Goal: Task Accomplishment & Management: Use online tool/utility

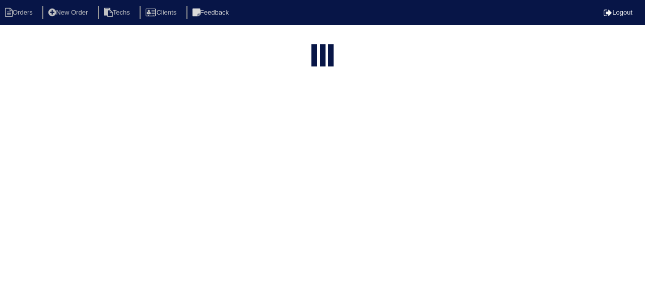
select select "15"
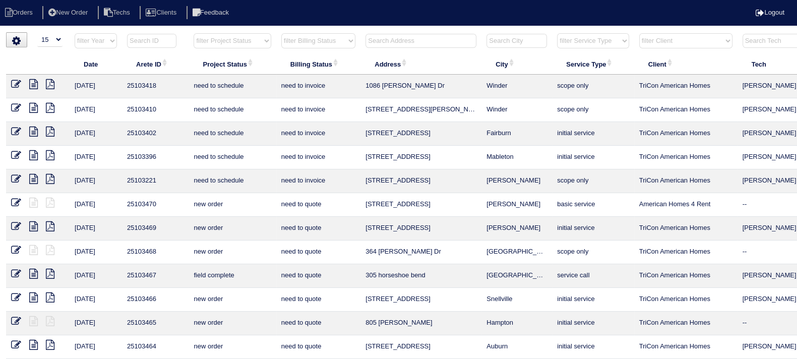
drag, startPoint x: 627, startPoint y: 0, endPoint x: 399, endPoint y: 11, distance: 228.7
click at [399, 11] on ul "Orders New Order Techs Clients Feedback" at bounding box center [398, 13] width 797 height 14
click at [419, 42] on input "text" at bounding box center [421, 41] width 111 height 14
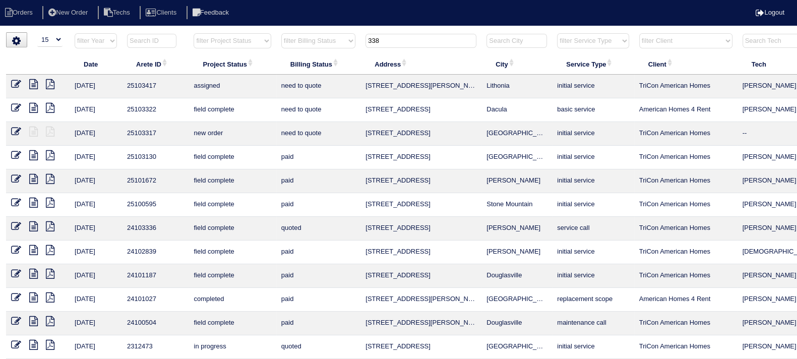
type input "338"
click at [35, 107] on icon at bounding box center [33, 108] width 9 height 10
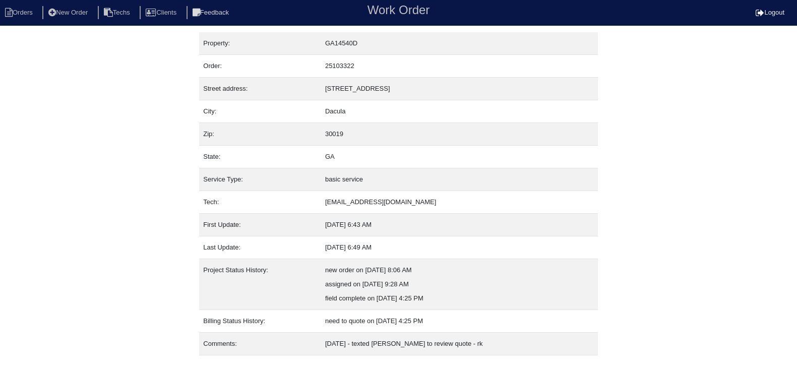
scroll to position [19, 0]
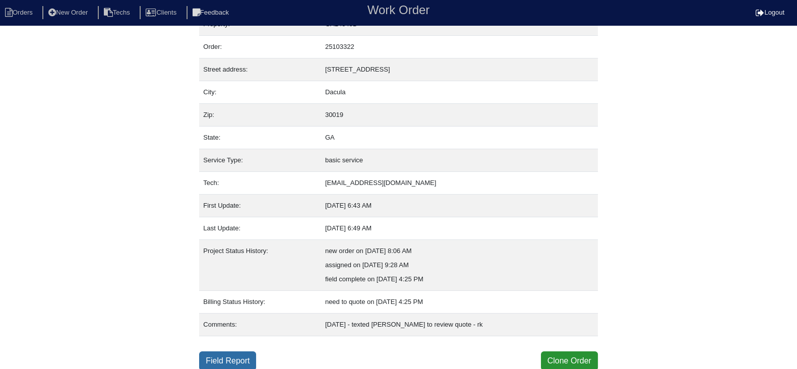
click at [219, 356] on link "Field Report" at bounding box center [227, 360] width 57 height 19
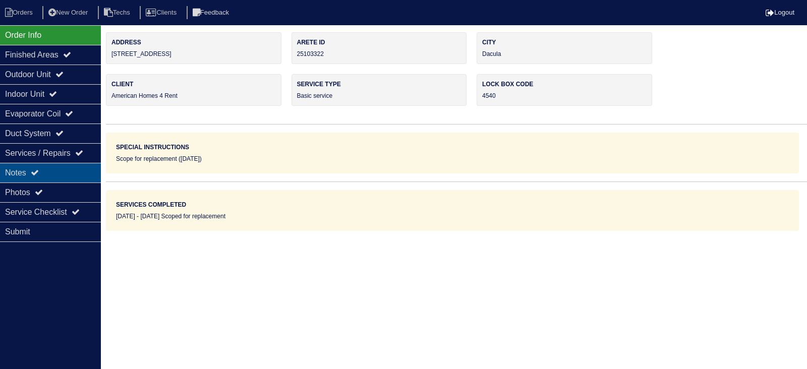
click at [50, 168] on div "Notes" at bounding box center [50, 173] width 101 height 20
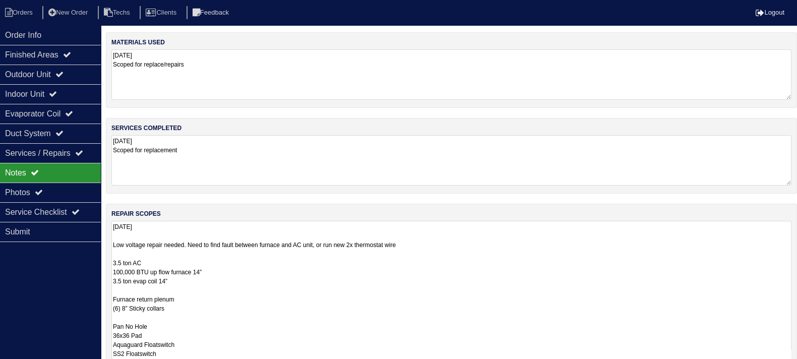
drag, startPoint x: 787, startPoint y: 265, endPoint x: 774, endPoint y: 398, distance: 134.3
click at [774, 369] on html "Orders New Order Techs Clients Feedback Logout Orders New Order Users Clients M…" at bounding box center [398, 254] width 797 height 509
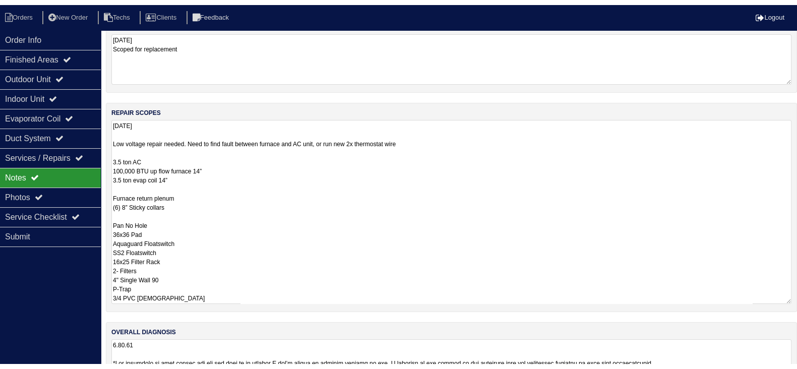
scroll to position [126, 0]
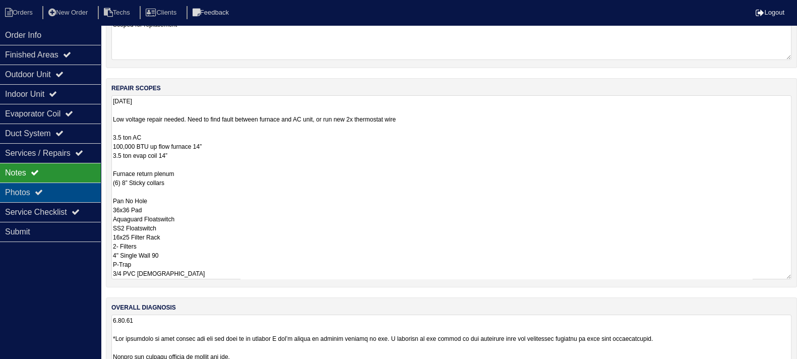
click at [67, 189] on div "Photos" at bounding box center [50, 193] width 101 height 20
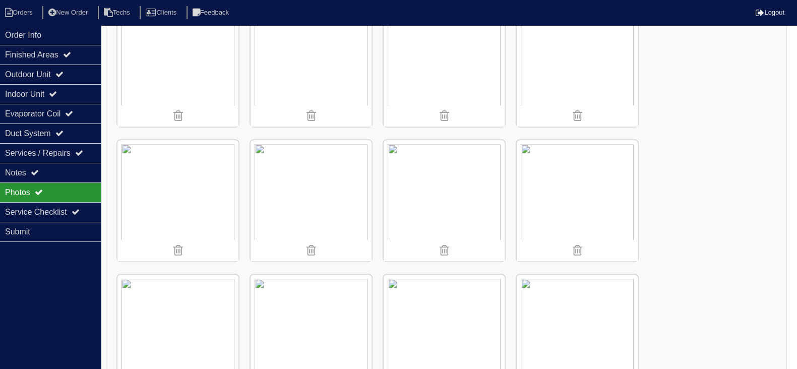
scroll to position [819, 0]
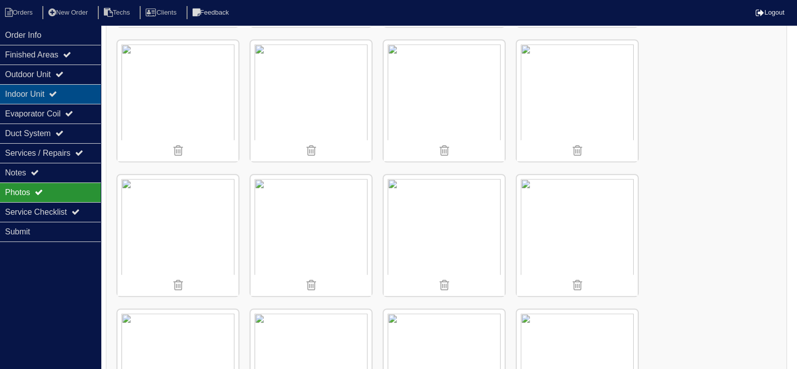
click at [54, 90] on div "Indoor Unit" at bounding box center [50, 94] width 101 height 20
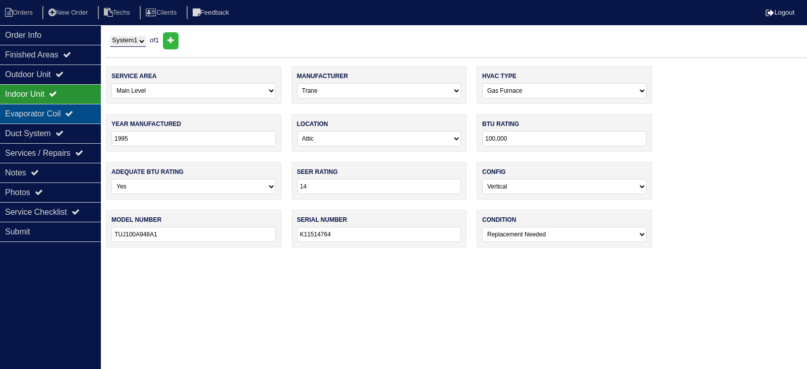
click at [55, 109] on div "Evaporator Coil" at bounding box center [50, 114] width 101 height 20
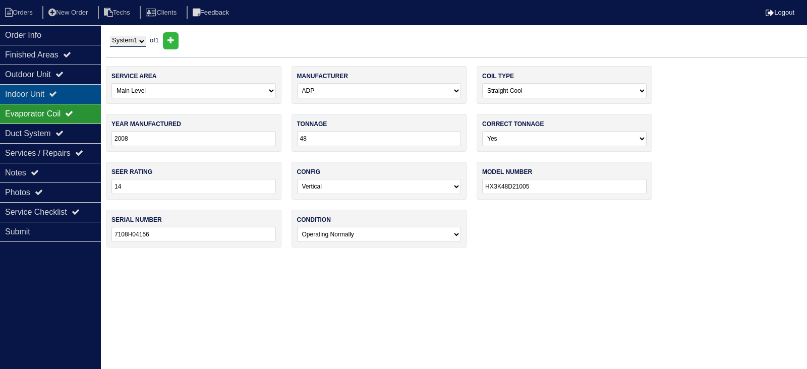
click at [65, 98] on div "Indoor Unit" at bounding box center [50, 94] width 101 height 20
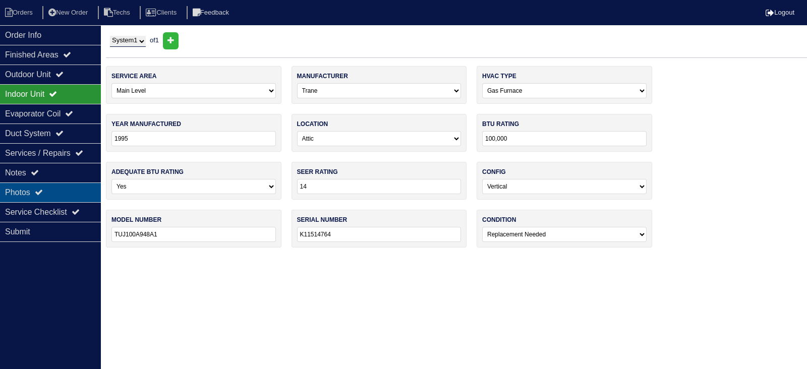
click at [65, 187] on div "Photos" at bounding box center [50, 193] width 101 height 20
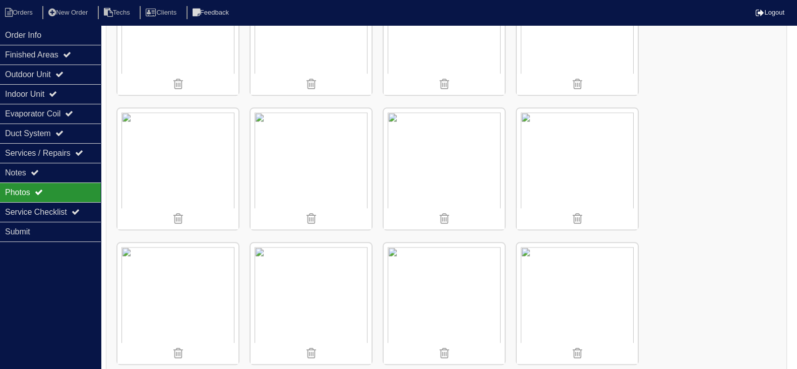
scroll to position [1298, 0]
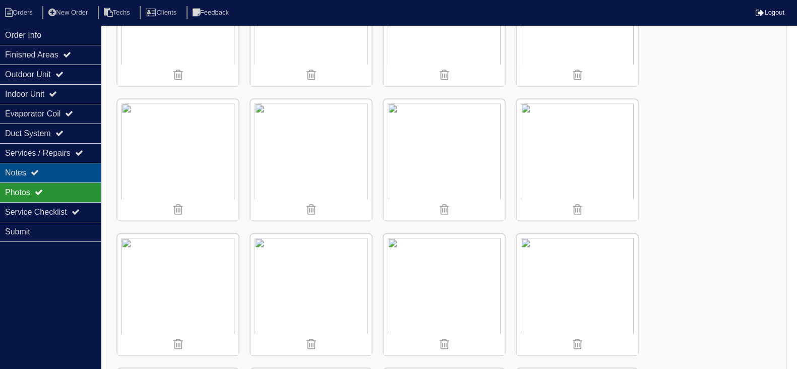
click at [70, 173] on div "Notes" at bounding box center [50, 173] width 101 height 20
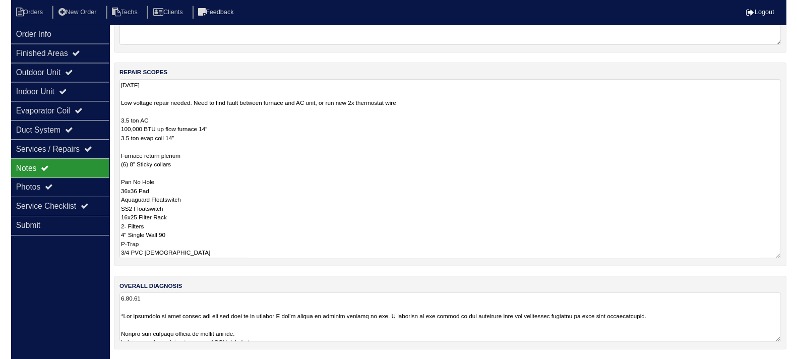
scroll to position [148, 0]
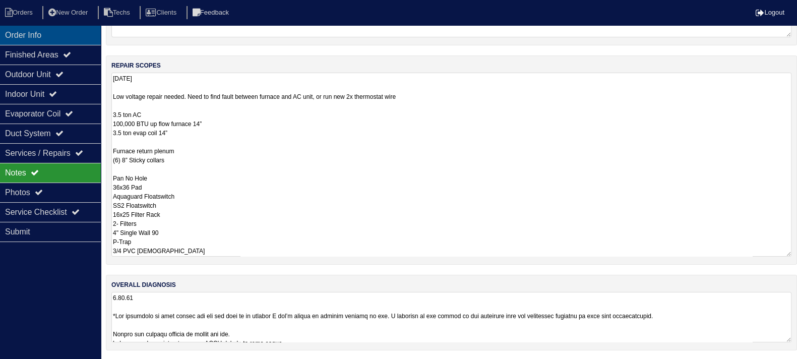
click at [78, 33] on div "Order Info" at bounding box center [50, 35] width 101 height 20
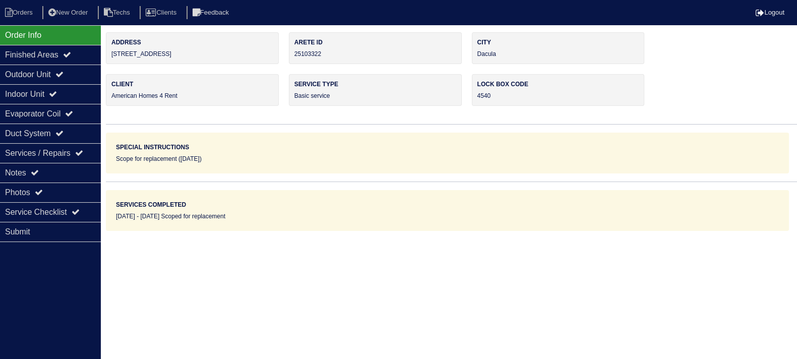
scroll to position [0, 0]
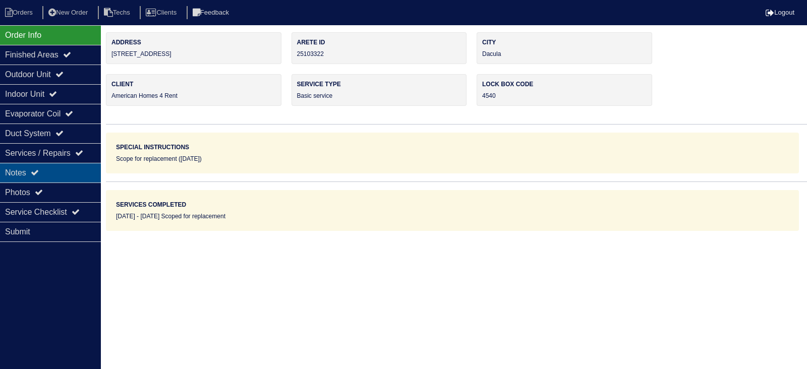
click at [57, 169] on div "Notes" at bounding box center [50, 173] width 101 height 20
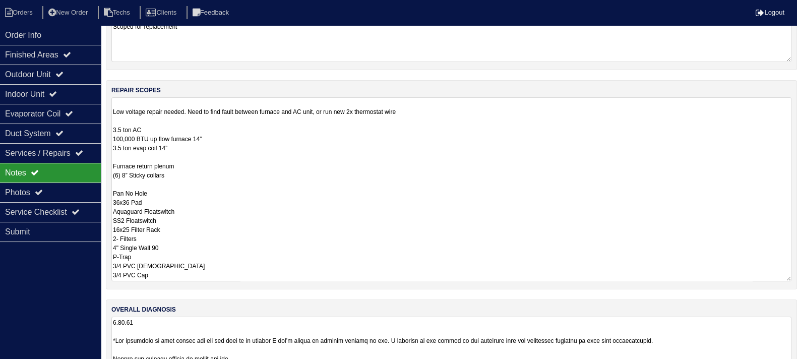
scroll to position [126, 0]
click at [215, 143] on textarea "9.10.25 Low voltage repair needed. Need to find fault between furnace and AC un…" at bounding box center [451, 187] width 680 height 184
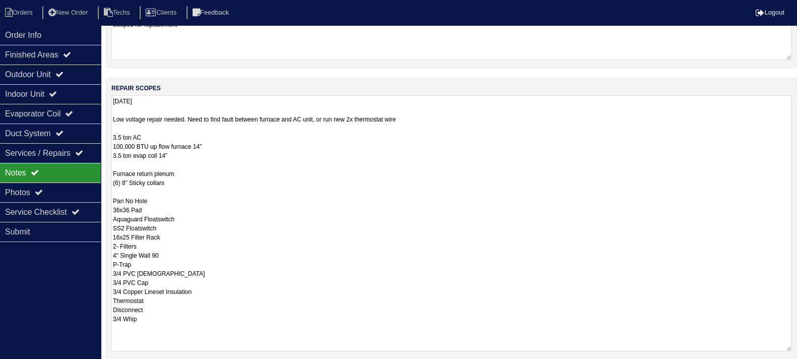
click at [204, 155] on textarea "9.10.25 Low voltage repair needed. Need to find fault between furnace and AC un…" at bounding box center [451, 223] width 680 height 256
type textarea "[DATE] Low voltage repair needed. Need to find fault between furnace and AC uni…"
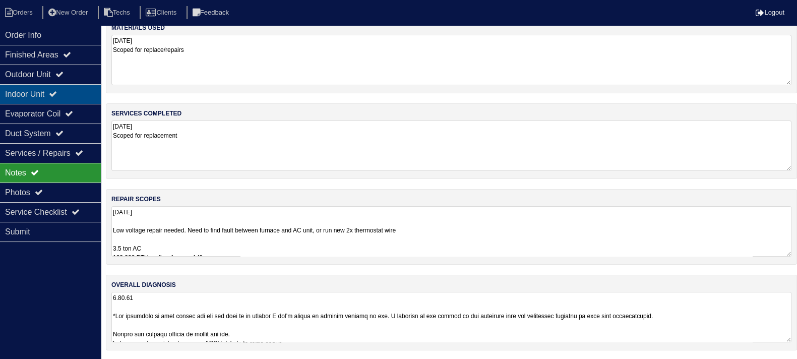
click at [81, 94] on div "Indoor Unit" at bounding box center [50, 94] width 101 height 20
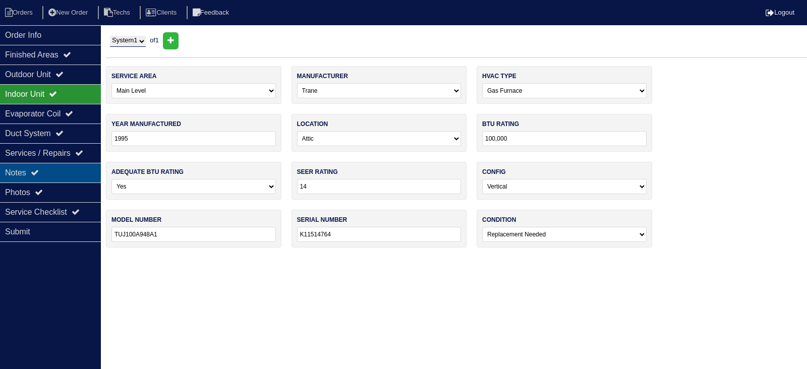
click at [64, 172] on div "Notes" at bounding box center [50, 173] width 101 height 20
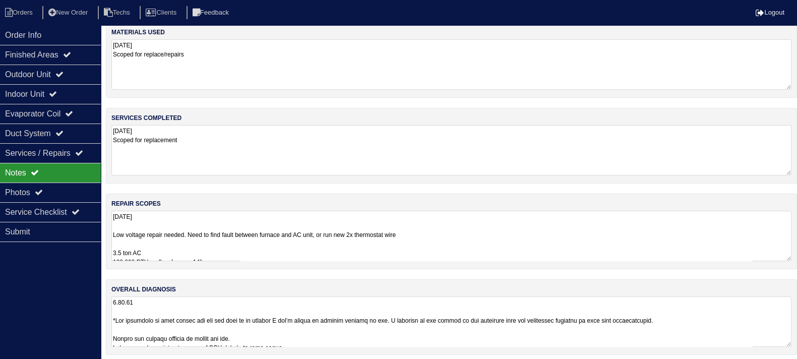
scroll to position [15, 0]
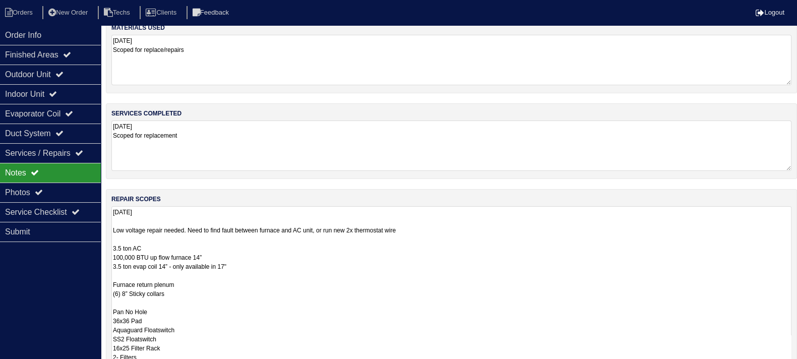
drag, startPoint x: 787, startPoint y: 253, endPoint x: 764, endPoint y: 396, distance: 144.6
click at [764, 369] on html "Orders New Order Techs Clients Feedback Logout Orders New Order Users Clients M…" at bounding box center [398, 231] width 797 height 493
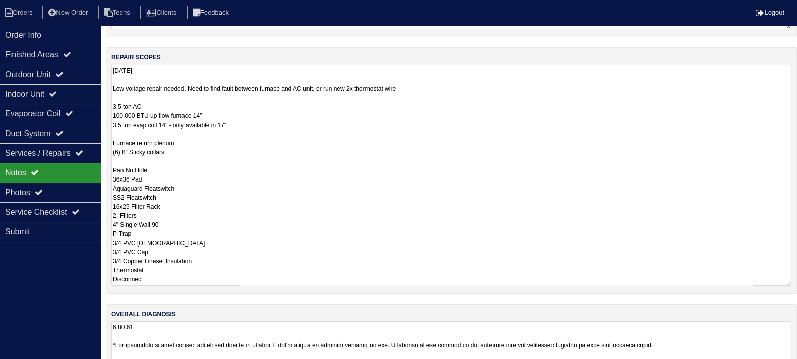
scroll to position [0, 0]
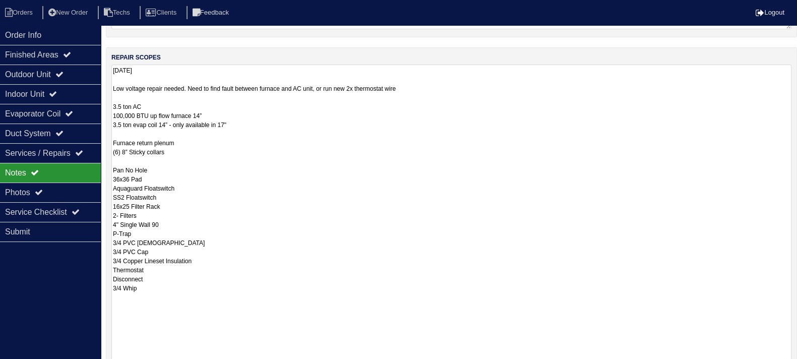
drag, startPoint x: 789, startPoint y: 252, endPoint x: 772, endPoint y: 373, distance: 121.6
click at [772, 369] on html "Orders New Order Techs Clients Feedback Logout Orders New Order Users Clients M…" at bounding box center [398, 162] width 797 height 637
click at [83, 59] on div "Finished Areas" at bounding box center [50, 55] width 101 height 20
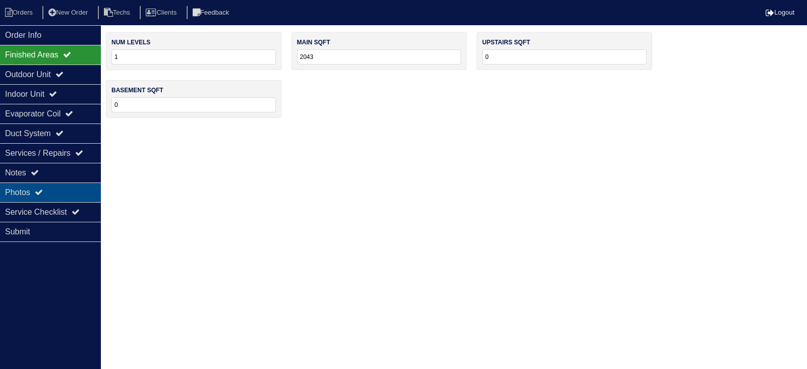
click at [68, 193] on div "Photos" at bounding box center [50, 193] width 101 height 20
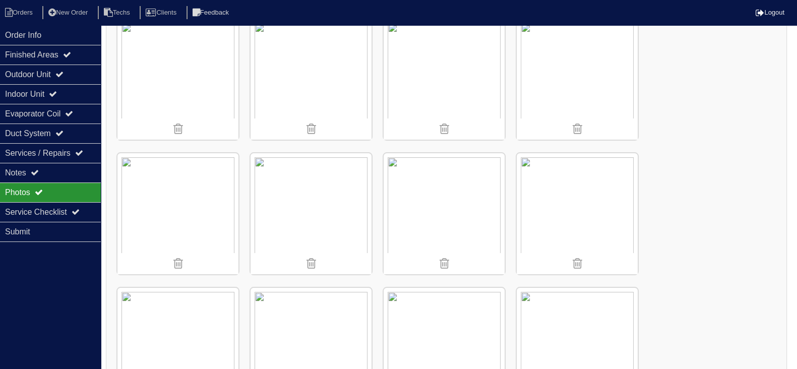
scroll to position [100, 0]
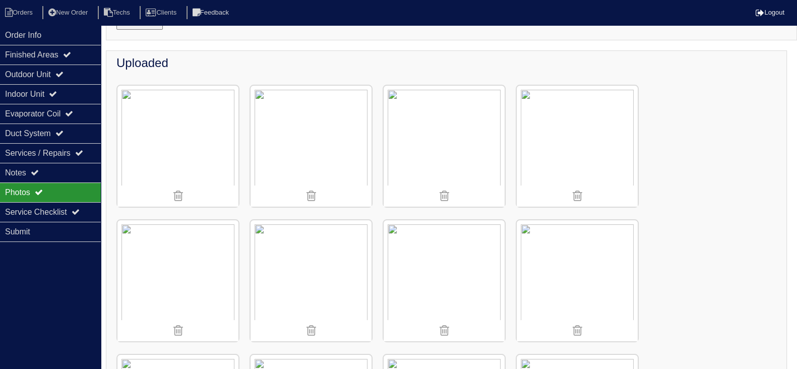
click at [328, 146] on img at bounding box center [311, 146] width 121 height 121
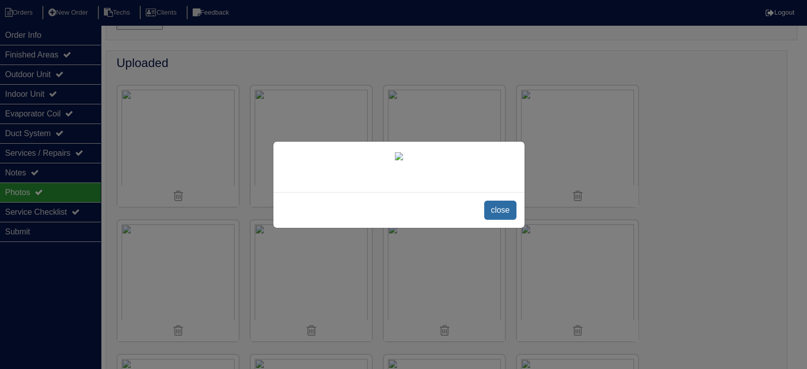
click at [503, 210] on span "close" at bounding box center [500, 210] width 32 height 19
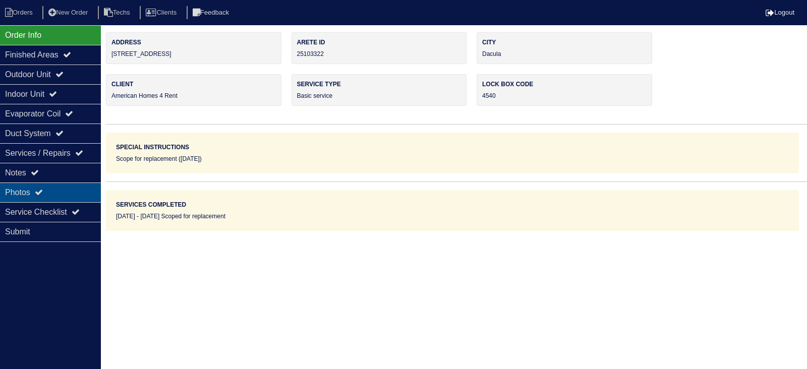
click at [48, 188] on div "Photos" at bounding box center [50, 193] width 101 height 20
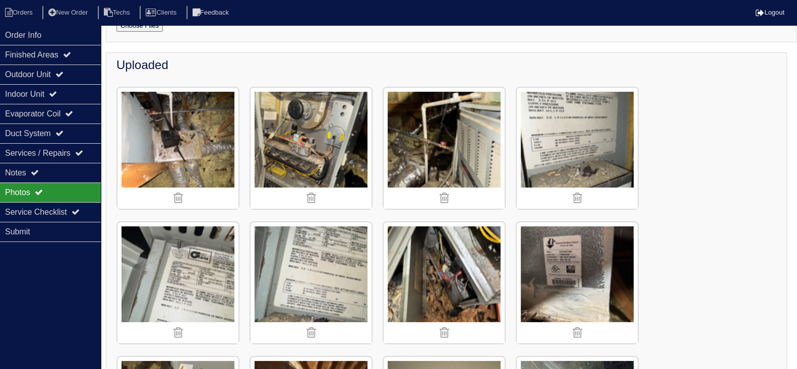
scroll to position [100, 0]
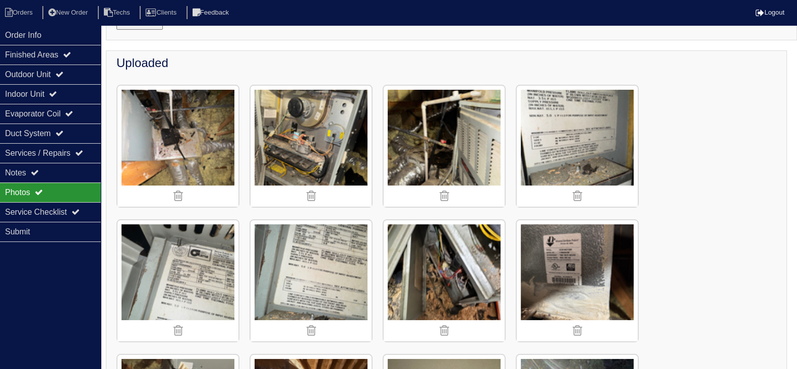
click at [330, 141] on img at bounding box center [311, 146] width 121 height 121
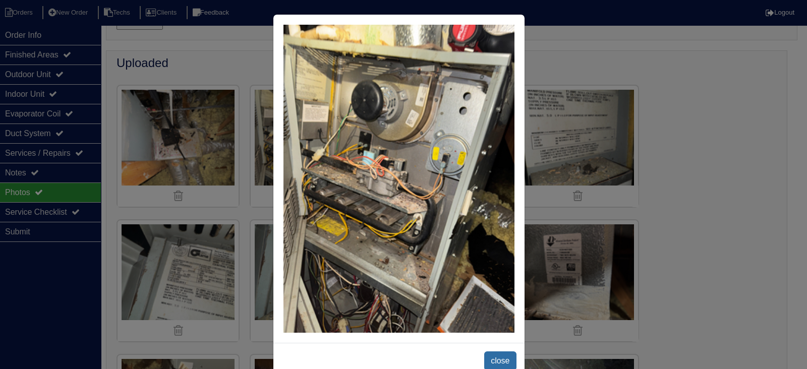
click at [494, 356] on span "close" at bounding box center [500, 360] width 32 height 19
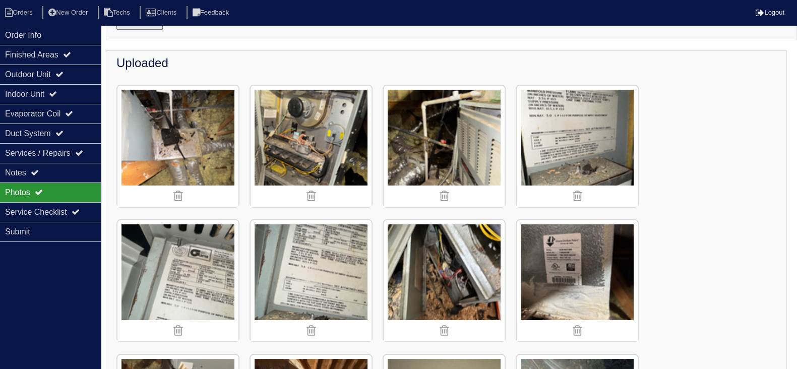
click at [487, 126] on img at bounding box center [444, 146] width 121 height 121
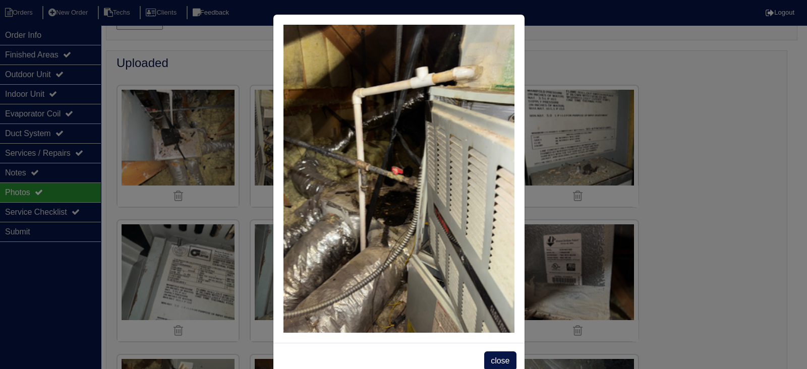
click at [494, 357] on span "close" at bounding box center [500, 360] width 32 height 19
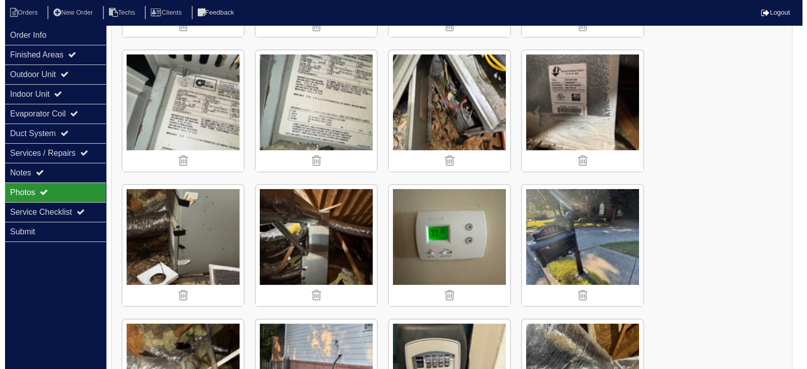
scroll to position [290, 0]
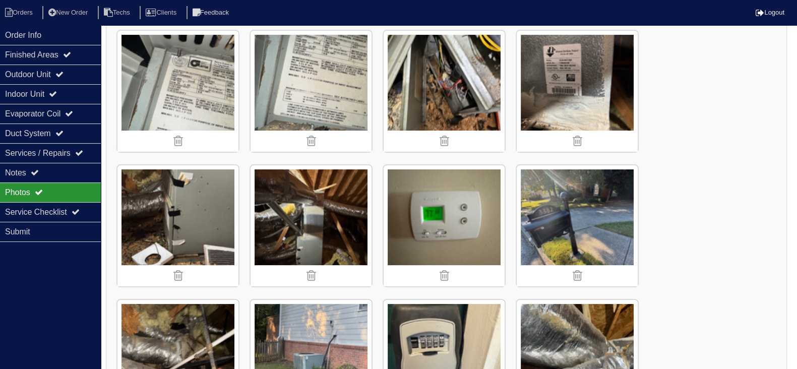
click at [372, 165] on img at bounding box center [311, 225] width 121 height 121
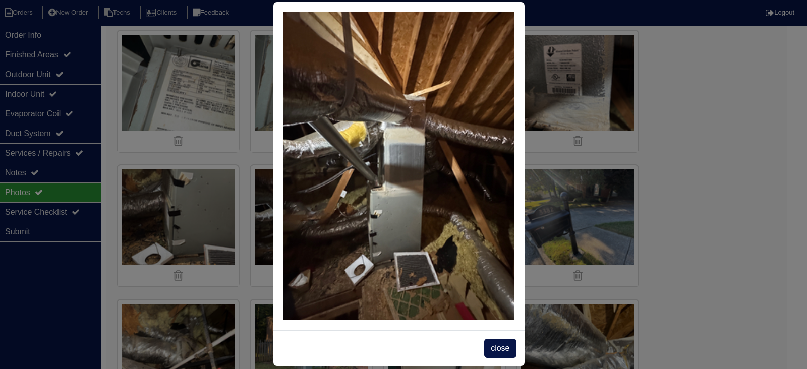
scroll to position [24, 0]
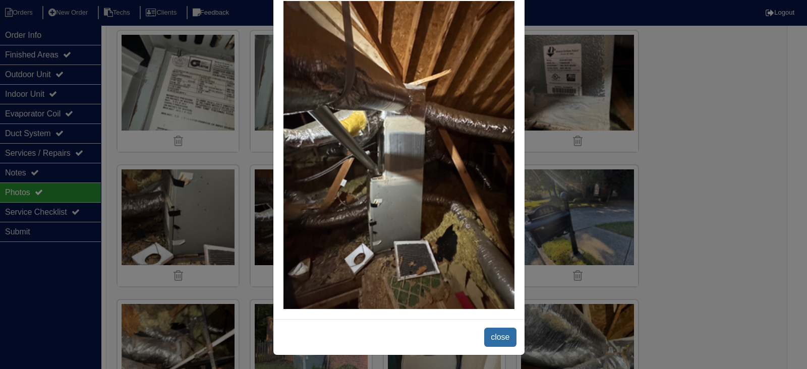
click at [495, 333] on span "close" at bounding box center [500, 337] width 32 height 19
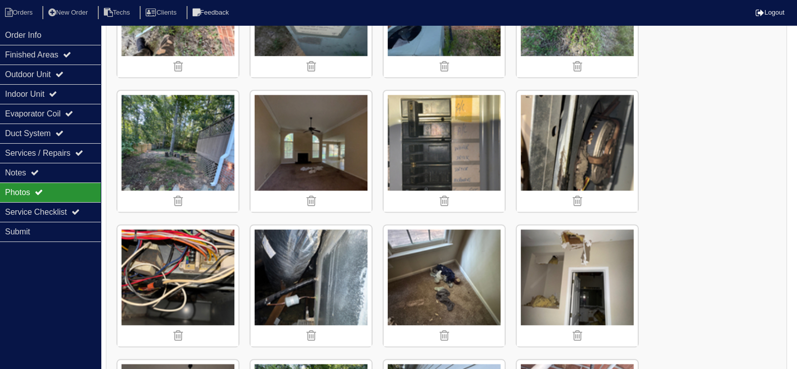
scroll to position [1235, 0]
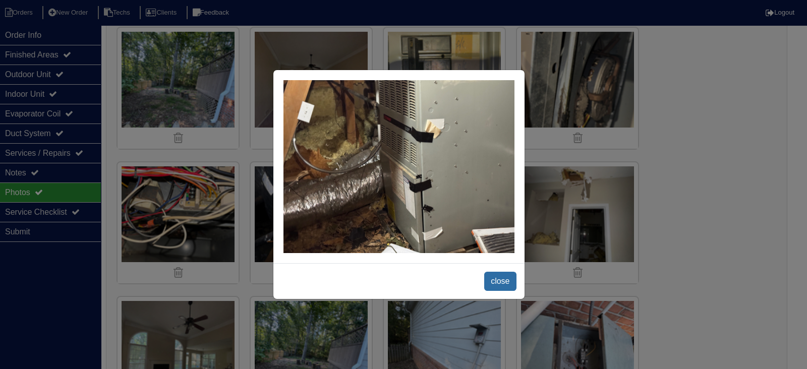
click at [499, 284] on span "close" at bounding box center [500, 281] width 32 height 19
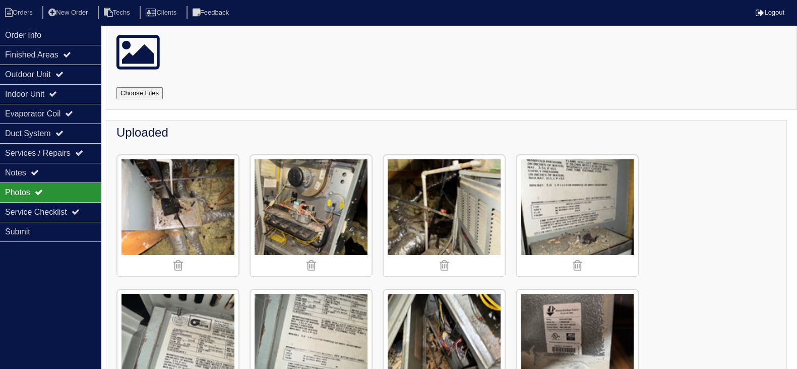
scroll to position [0, 0]
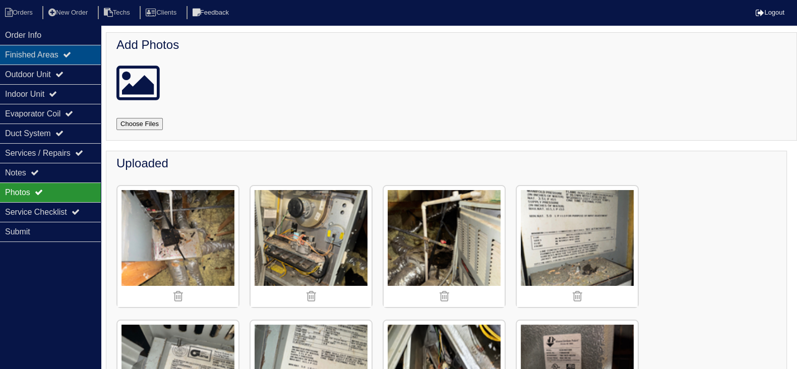
click at [73, 50] on div "Finished Areas" at bounding box center [50, 55] width 101 height 20
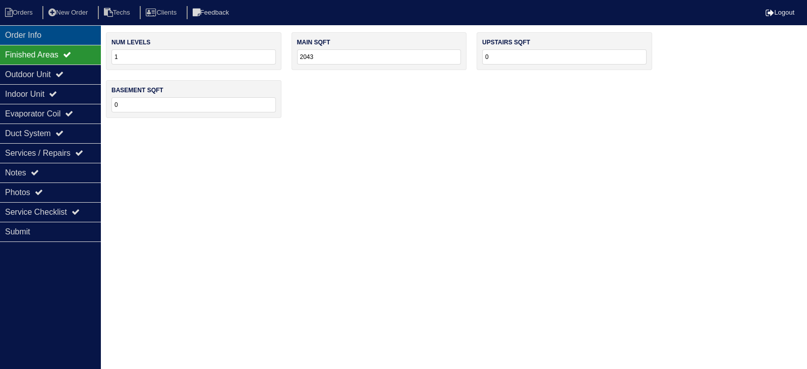
click at [73, 35] on div "Order Info" at bounding box center [50, 35] width 101 height 20
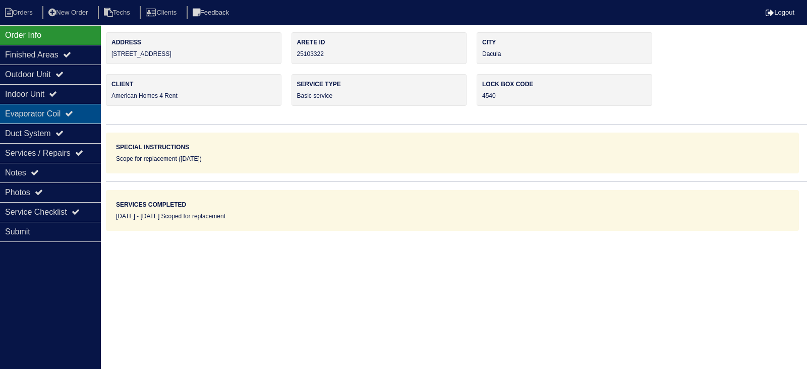
click at [83, 110] on div "Evaporator Coil" at bounding box center [50, 114] width 101 height 20
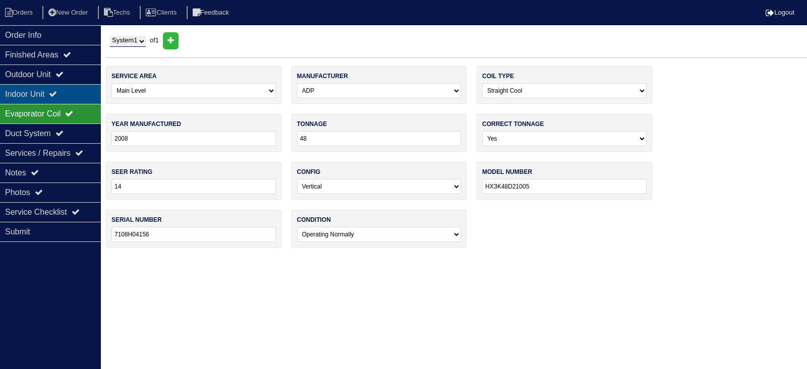
click at [88, 92] on div "Indoor Unit" at bounding box center [50, 94] width 101 height 20
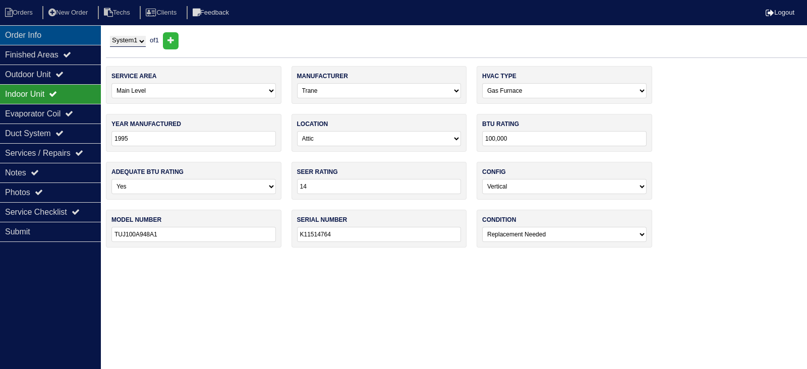
drag, startPoint x: 50, startPoint y: 29, endPoint x: 56, endPoint y: 30, distance: 6.6
click at [50, 29] on div "Order Info" at bounding box center [50, 35] width 101 height 20
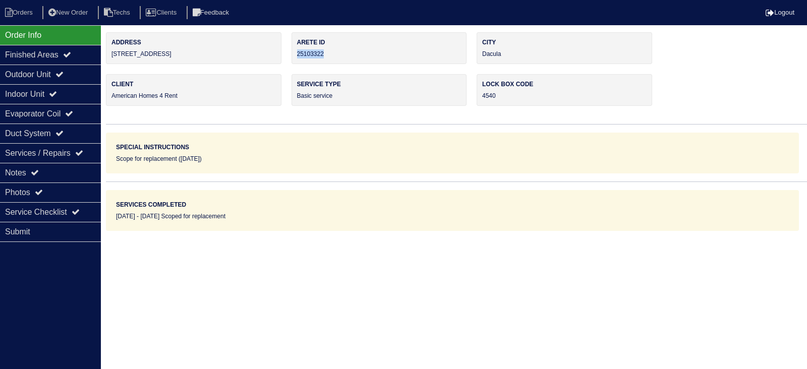
drag, startPoint x: 339, startPoint y: 56, endPoint x: 295, endPoint y: 54, distance: 44.4
click at [295, 54] on div "Arete ID 25103322" at bounding box center [378, 48] width 175 height 32
copy div "25103322"
click at [71, 55] on icon at bounding box center [67, 54] width 8 height 8
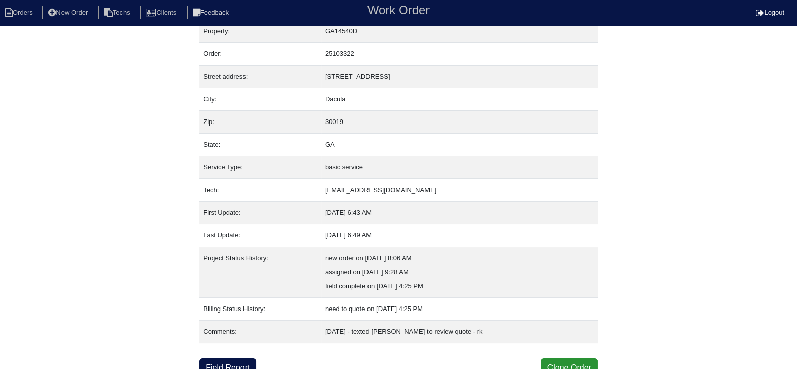
scroll to position [19, 0]
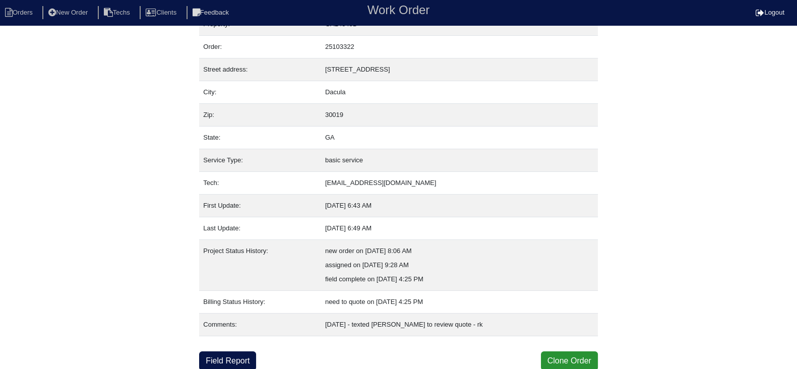
drag, startPoint x: 234, startPoint y: 358, endPoint x: 232, endPoint y: 349, distance: 9.3
click at [234, 358] on link "Field Report" at bounding box center [227, 360] width 57 height 19
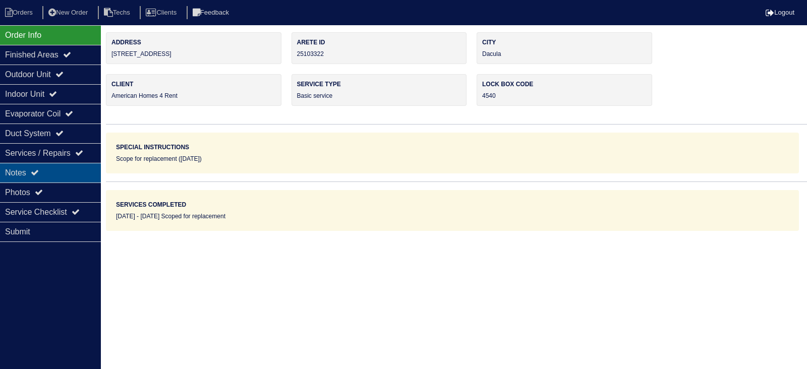
click at [65, 170] on div "Notes" at bounding box center [50, 173] width 101 height 20
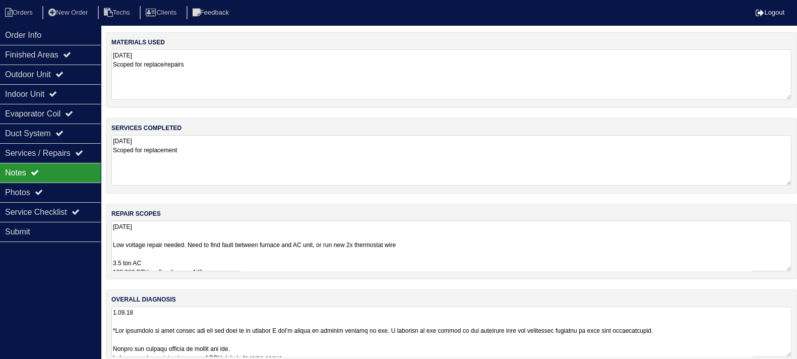
click at [342, 248] on textarea "[DATE] Low voltage repair needed. Need to find fault between furnace and AC uni…" at bounding box center [451, 246] width 680 height 50
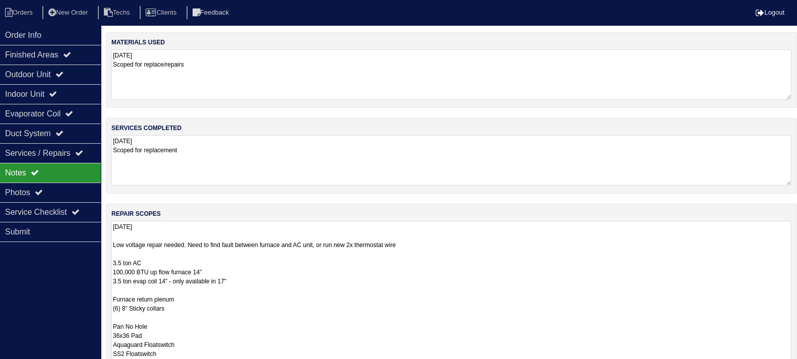
click at [210, 271] on textarea "[DATE] Low voltage repair needed. Need to find fault between furnace and AC uni…" at bounding box center [451, 349] width 680 height 256
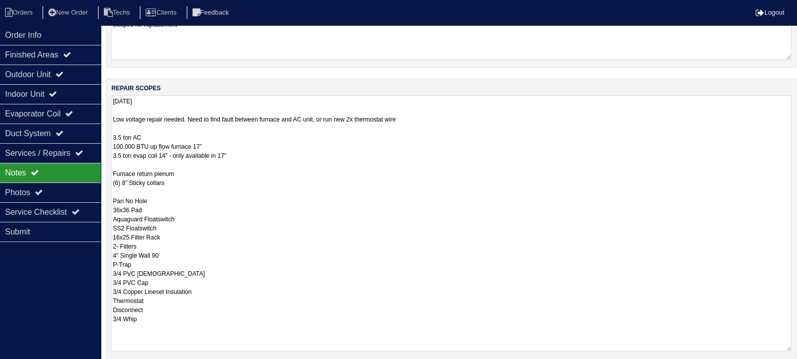
scroll to position [126, 0]
click at [152, 193] on textarea "[DATE] Low voltage repair needed. Need to find fault between furnace and AC uni…" at bounding box center [451, 223] width 680 height 256
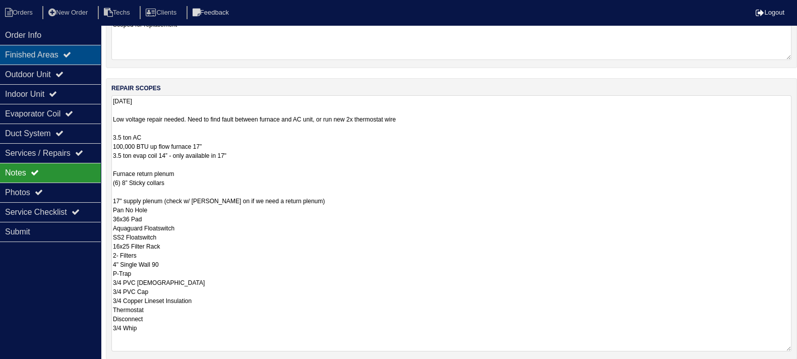
type textarea "[DATE] Low voltage repair needed. Need to find fault between furnace and AC uni…"
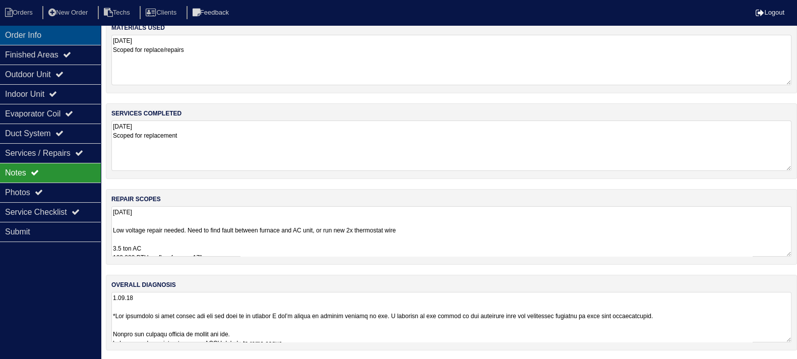
click at [81, 36] on div "Order Info" at bounding box center [50, 35] width 101 height 20
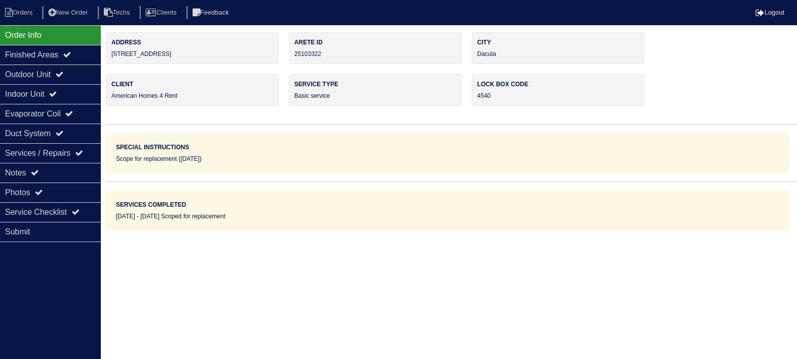
scroll to position [0, 0]
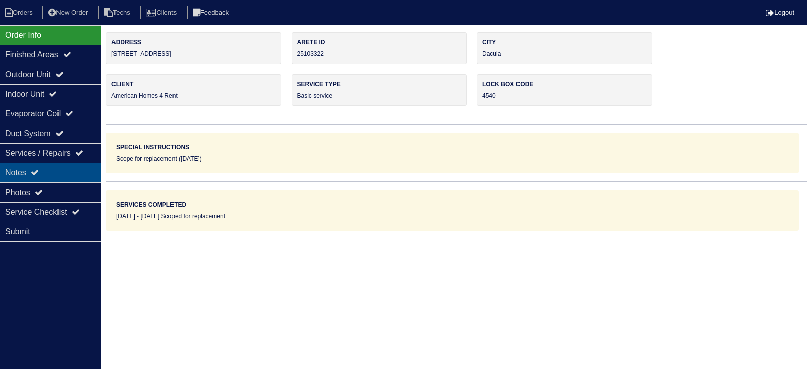
click at [84, 172] on div "Notes" at bounding box center [50, 173] width 101 height 20
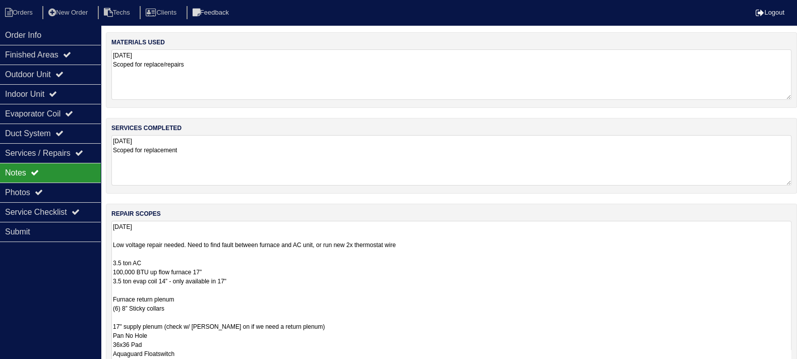
drag, startPoint x: 789, startPoint y: 268, endPoint x: 778, endPoint y: 398, distance: 130.5
click at [778, 369] on html "Orders New Order Techs Clients Feedback Logout Orders New Order Users Clients M…" at bounding box center [398, 253] width 797 height 506
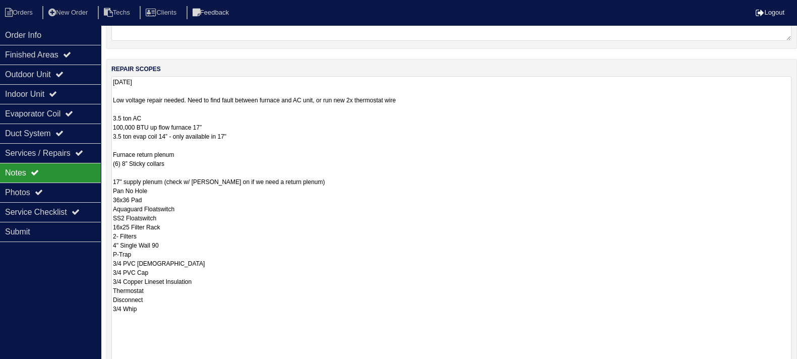
drag, startPoint x: 789, startPoint y: 253, endPoint x: 770, endPoint y: 398, distance: 146.3
click at [770, 369] on html "Orders New Order Techs Clients Feedback Logout Orders New Order Users Clients M…" at bounding box center [398, 180] width 797 height 651
click at [62, 33] on div "Order Info" at bounding box center [50, 35] width 101 height 20
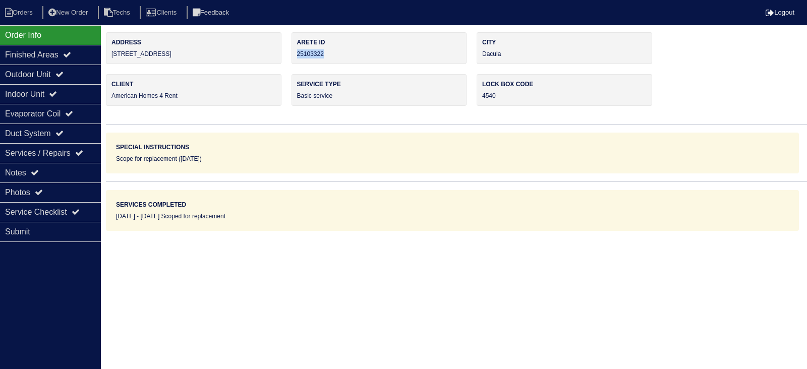
drag, startPoint x: 334, startPoint y: 54, endPoint x: 297, endPoint y: 54, distance: 36.8
click at [297, 54] on div "Arete ID 25103322" at bounding box center [378, 48] width 175 height 32
copy div "25103322"
drag, startPoint x: 171, startPoint y: 55, endPoint x: 113, endPoint y: 51, distance: 58.1
click at [108, 51] on div "Address [STREET_ADDRESS]" at bounding box center [193, 48] width 175 height 32
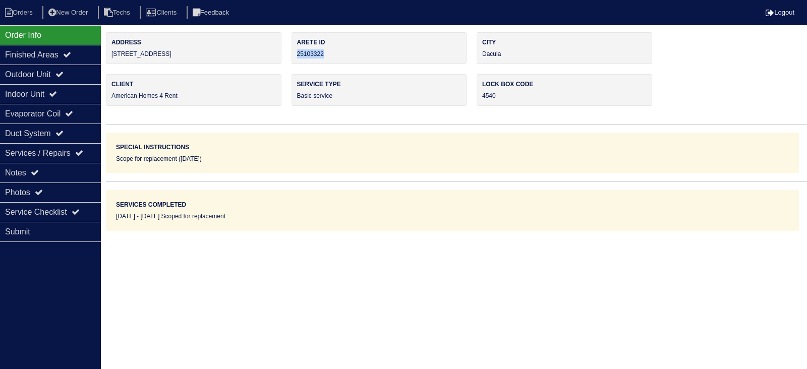
copy div "[STREET_ADDRESS]"
